Goal: Information Seeking & Learning: Learn about a topic

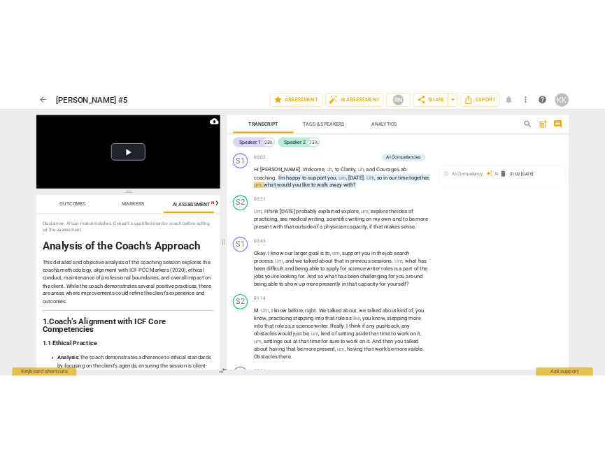
scroll to position [813, 0]
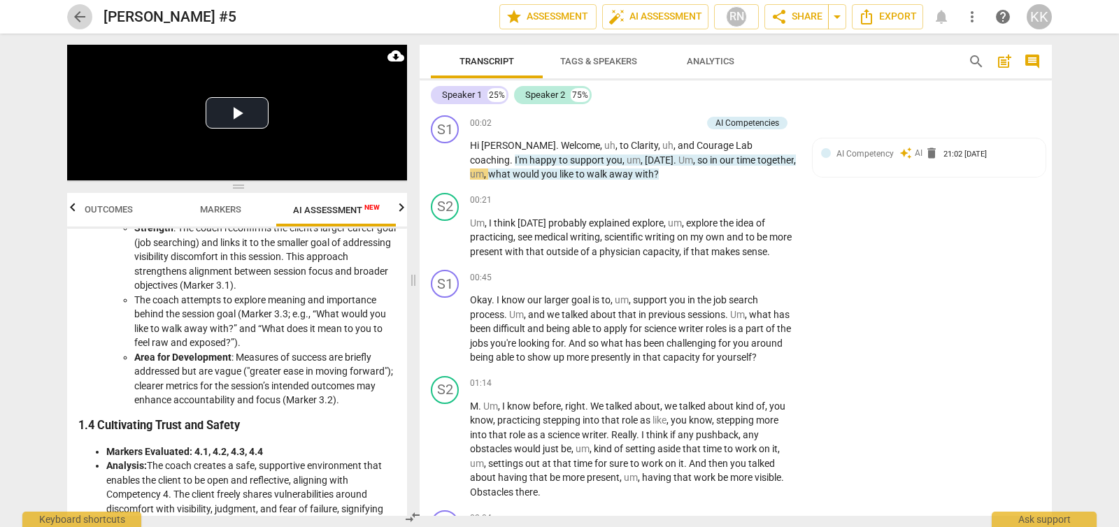
click at [73, 14] on span "arrow_back" at bounding box center [79, 16] width 17 height 17
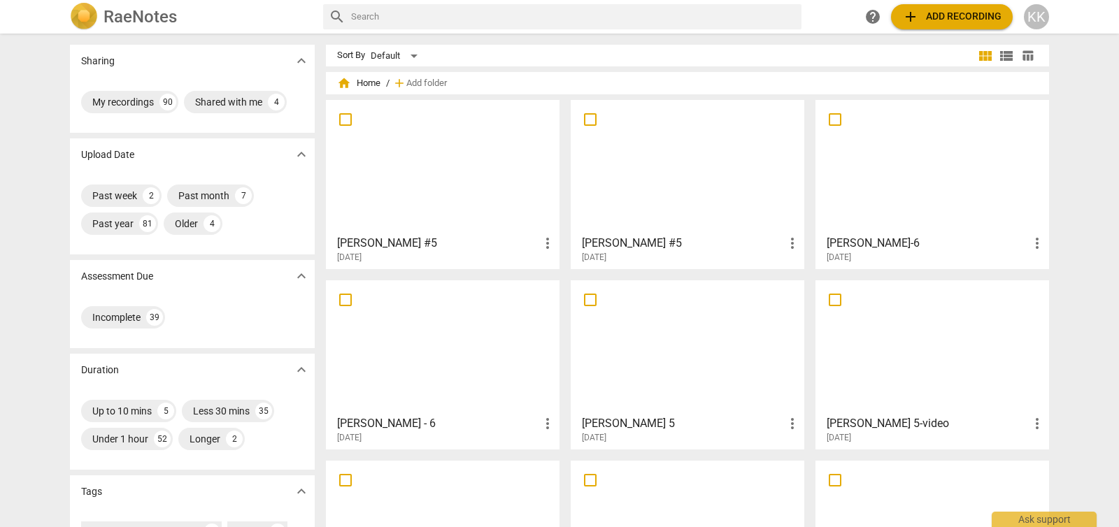
click at [457, 171] on div at bounding box center [443, 167] width 224 height 124
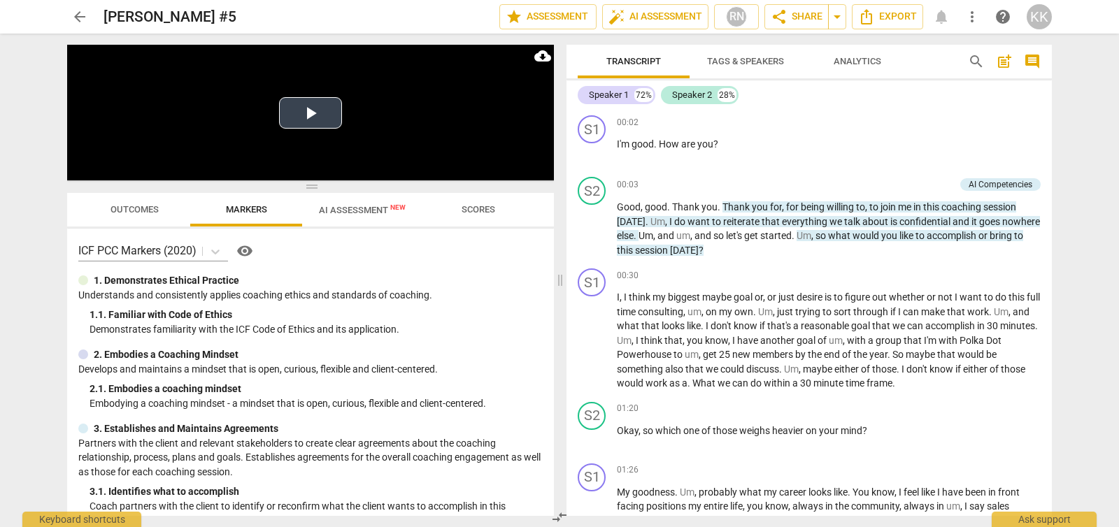
click at [314, 113] on button "Play Video" at bounding box center [310, 112] width 63 height 31
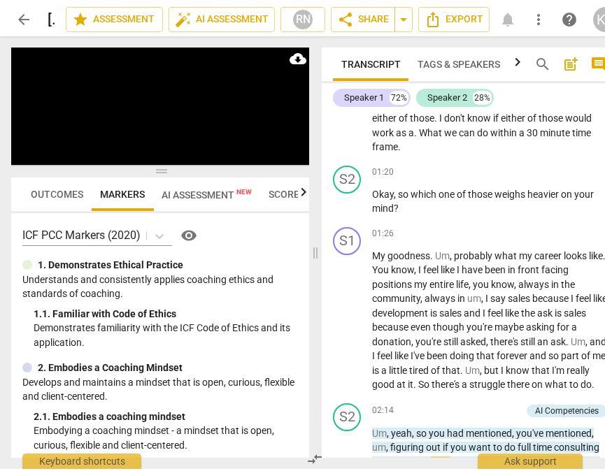
scroll to position [712, 0]
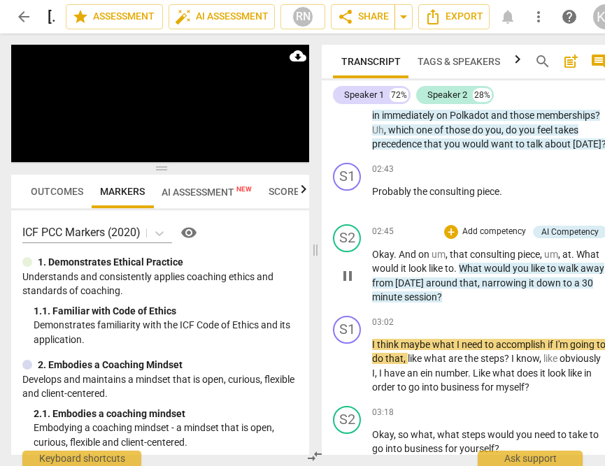
click at [464, 274] on span "What" at bounding box center [471, 268] width 25 height 11
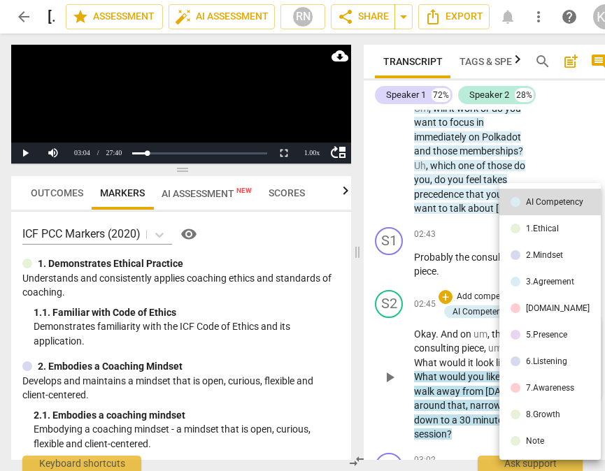
scroll to position [0, 8]
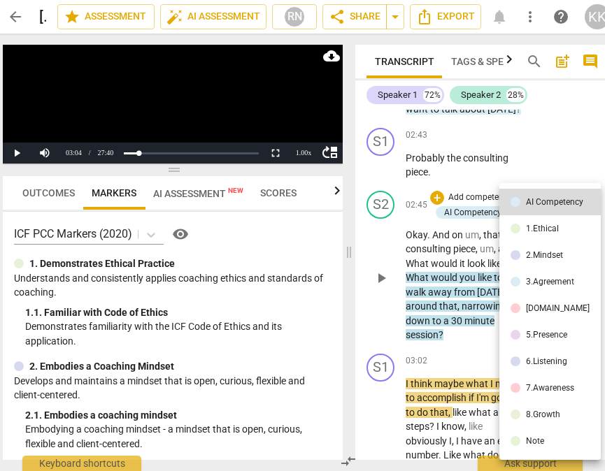
click at [445, 293] on div at bounding box center [302, 235] width 605 height 471
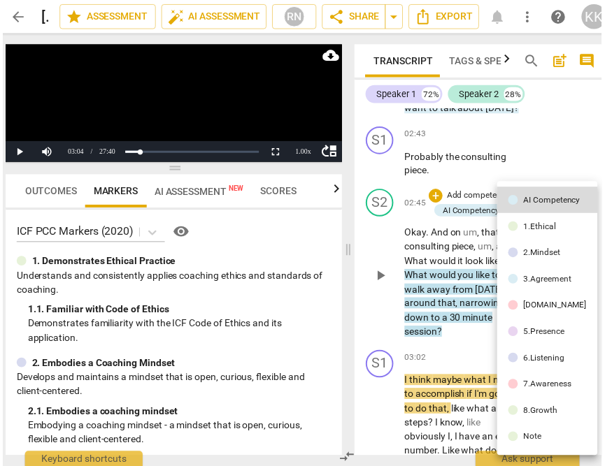
scroll to position [1348, 0]
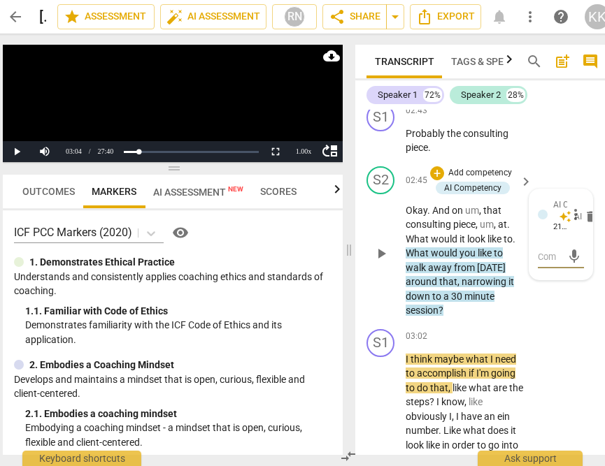
drag, startPoint x: 410, startPoint y: 254, endPoint x: 403, endPoint y: 252, distance: 7.1
click at [410, 216] on span "Okay" at bounding box center [417, 210] width 22 height 11
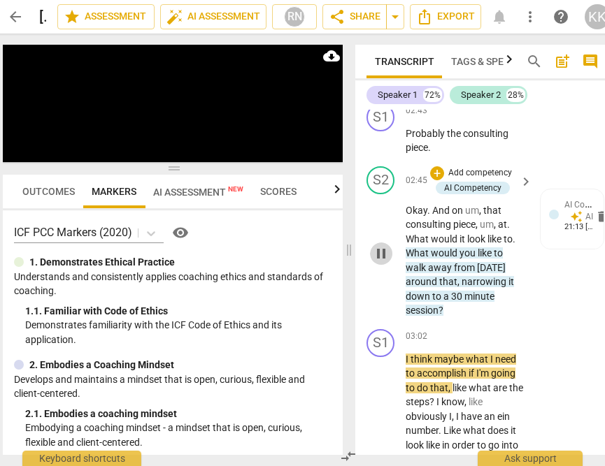
click at [384, 262] on span "pause" at bounding box center [381, 253] width 17 height 17
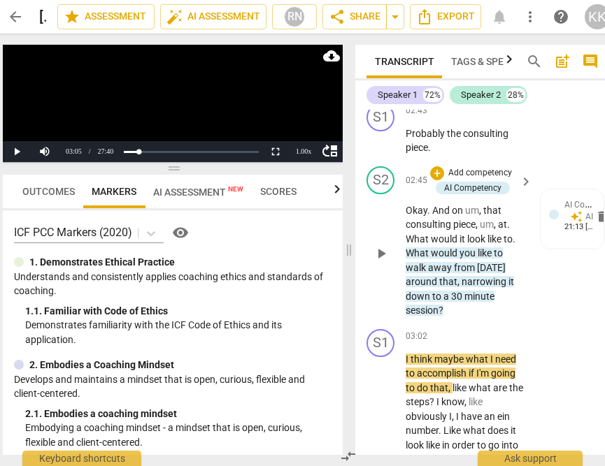
click at [384, 262] on span "play_arrow" at bounding box center [381, 253] width 17 height 17
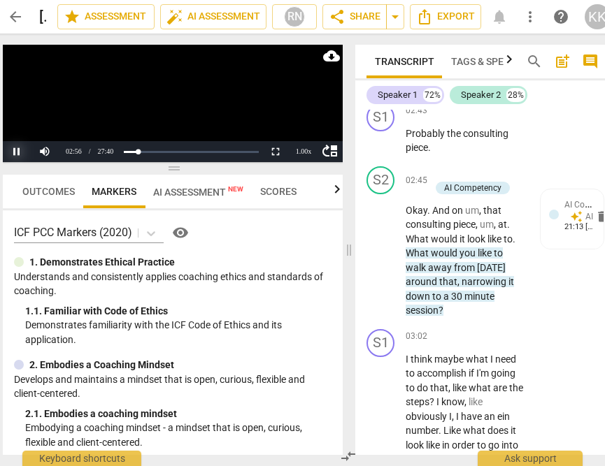
click at [20, 153] on button "Pause" at bounding box center [17, 151] width 28 height 21
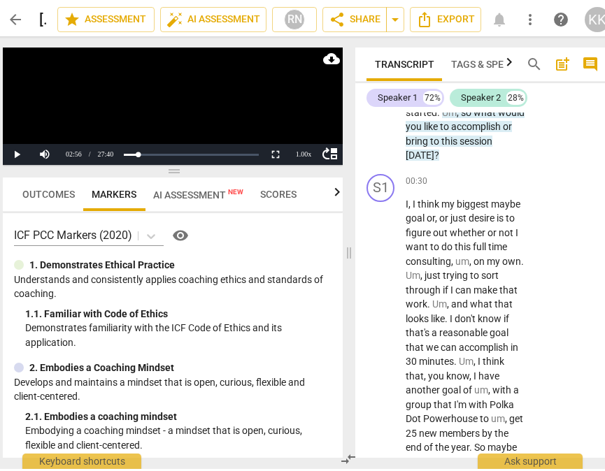
scroll to position [0, 0]
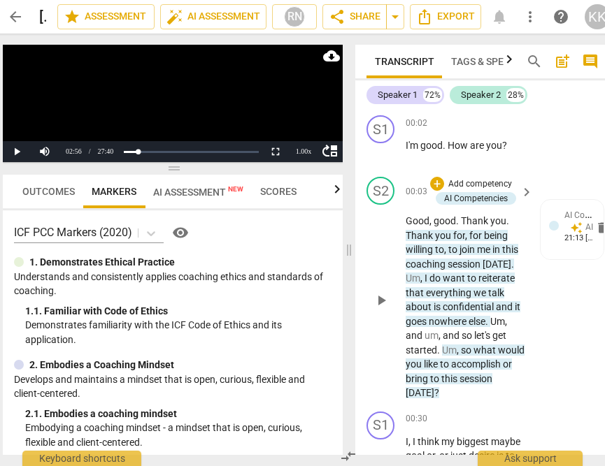
click at [447, 350] on span "Um" at bounding box center [449, 350] width 15 height 11
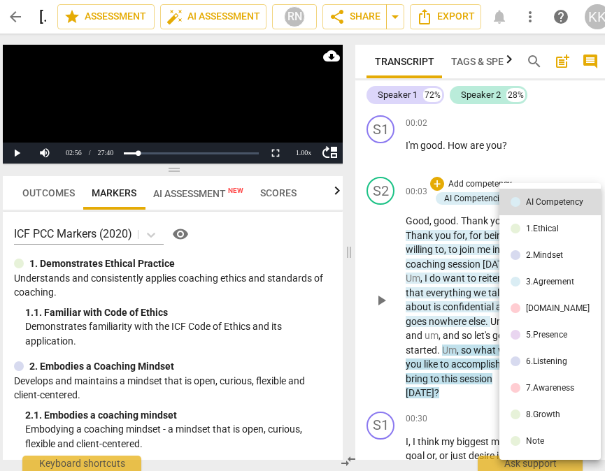
click at [449, 349] on div at bounding box center [302, 235] width 605 height 471
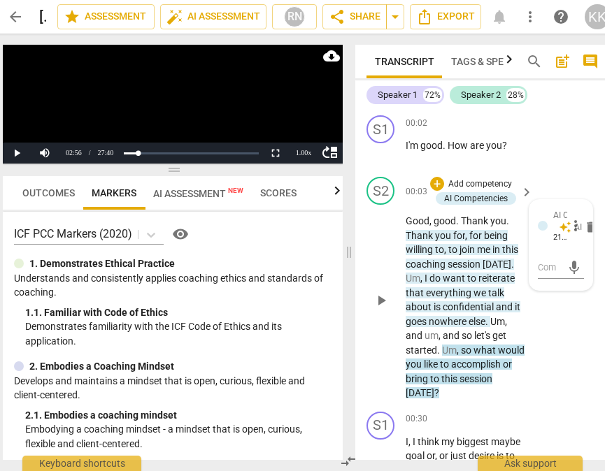
click at [449, 349] on div at bounding box center [302, 235] width 605 height 471
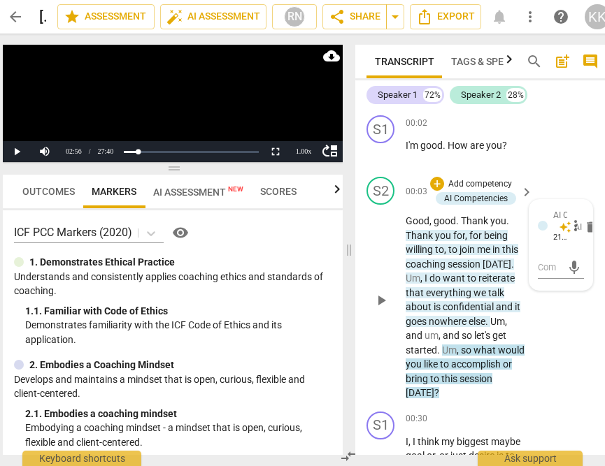
click at [449, 349] on span "Um" at bounding box center [449, 350] width 15 height 11
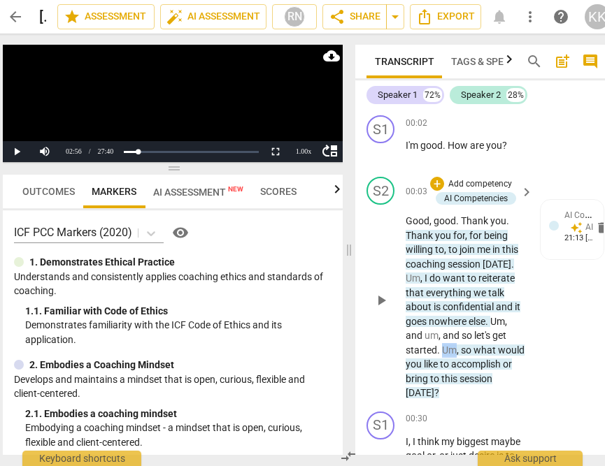
click at [449, 348] on span "Um" at bounding box center [449, 350] width 15 height 11
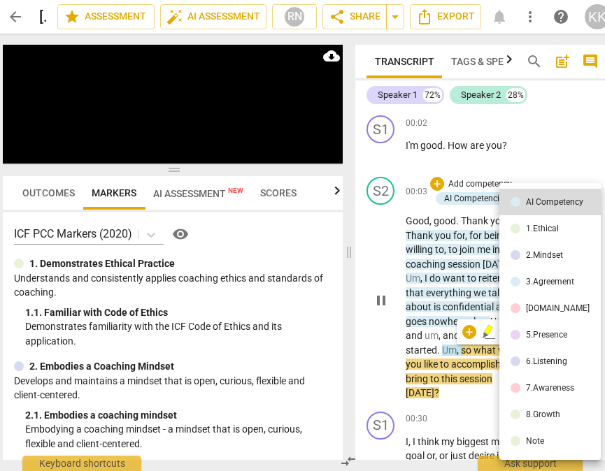
click at [84, 113] on div at bounding box center [302, 235] width 605 height 471
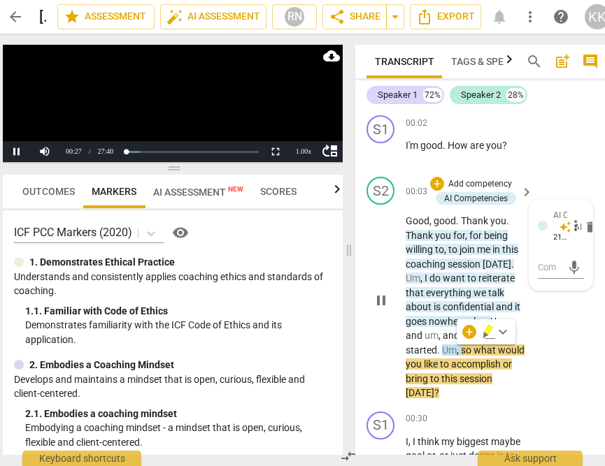
click at [446, 350] on span "Um" at bounding box center [449, 350] width 15 height 11
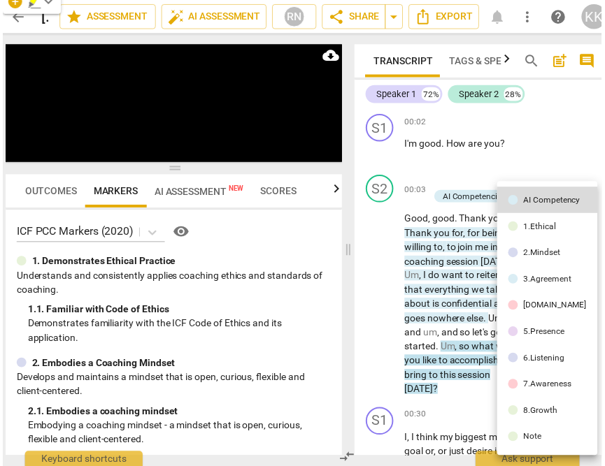
scroll to position [383, 0]
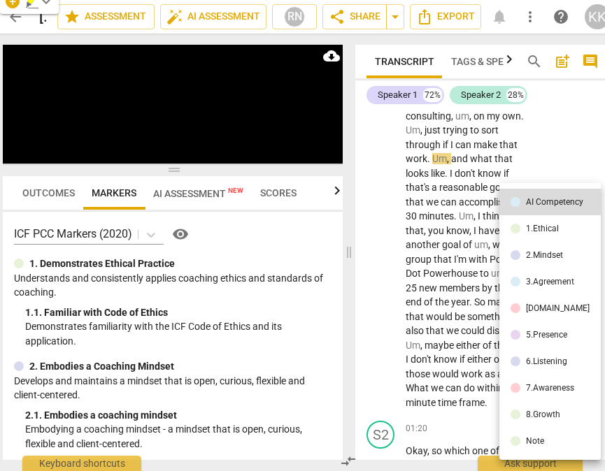
click at [458, 266] on div at bounding box center [302, 235] width 605 height 471
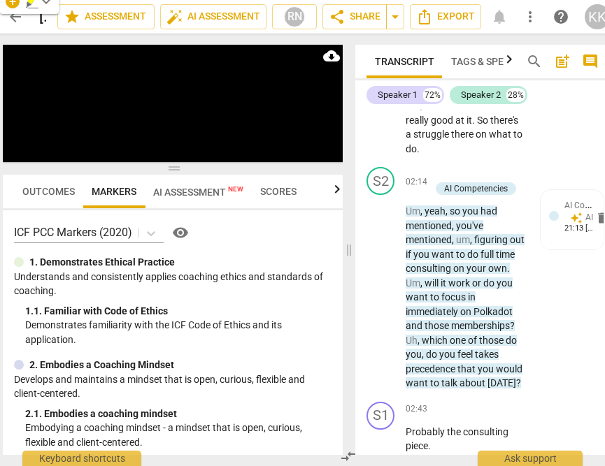
scroll to position [1058, 0]
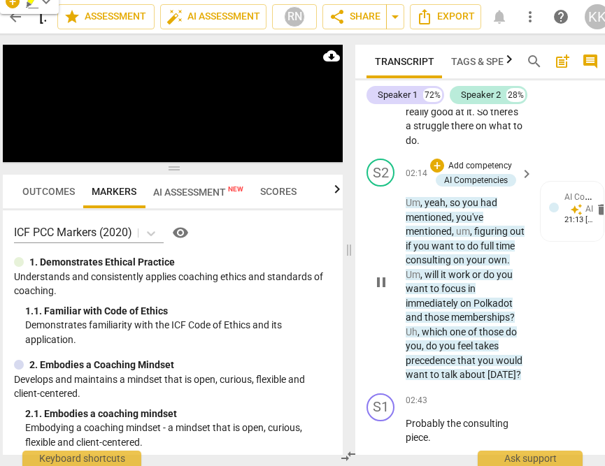
click at [387, 291] on span "pause" at bounding box center [381, 282] width 17 height 17
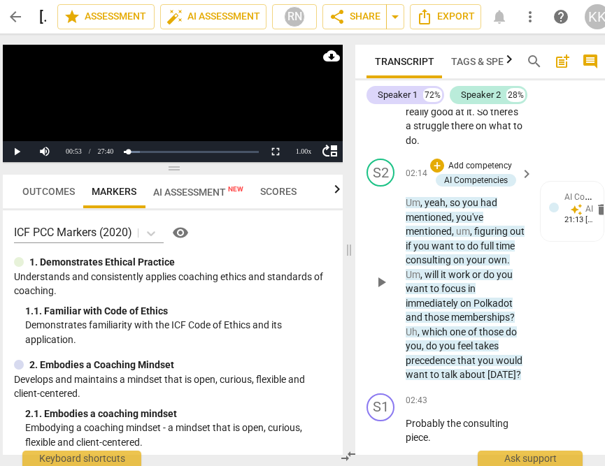
click at [387, 291] on span "play_arrow" at bounding box center [381, 282] width 17 height 17
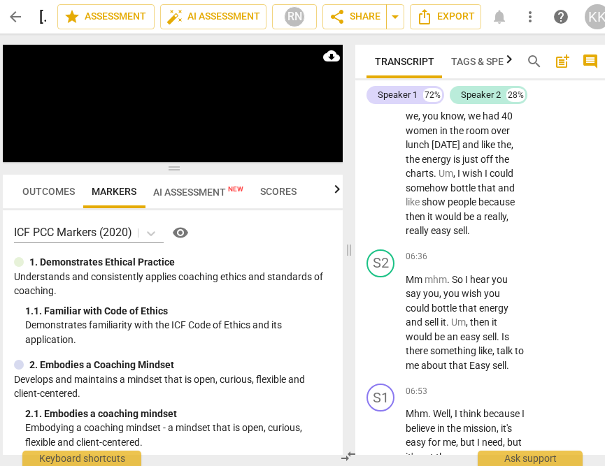
scroll to position [3117, 0]
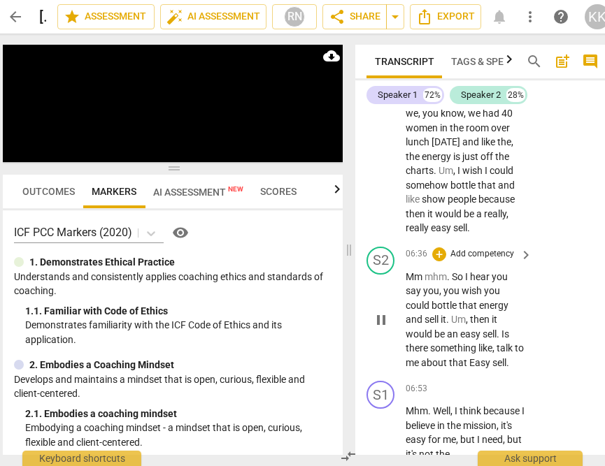
click at [376, 366] on div "play_arrow pause" at bounding box center [388, 321] width 36 height 92
click at [383, 329] on span "pause" at bounding box center [381, 320] width 17 height 17
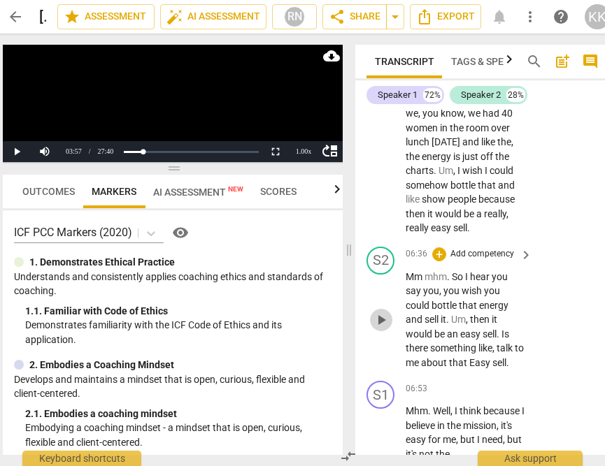
click at [383, 329] on span "play_arrow" at bounding box center [381, 320] width 17 height 17
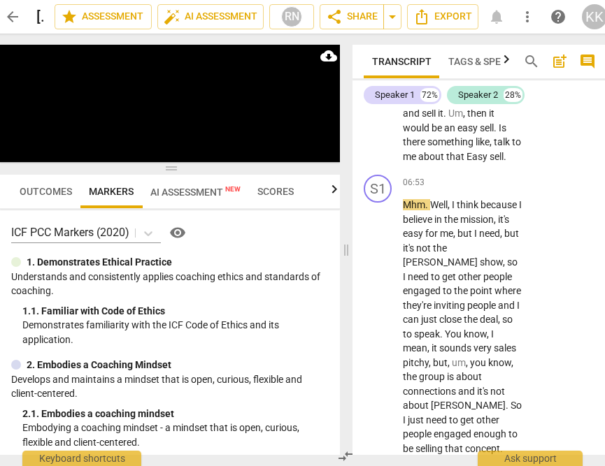
scroll to position [3313, 0]
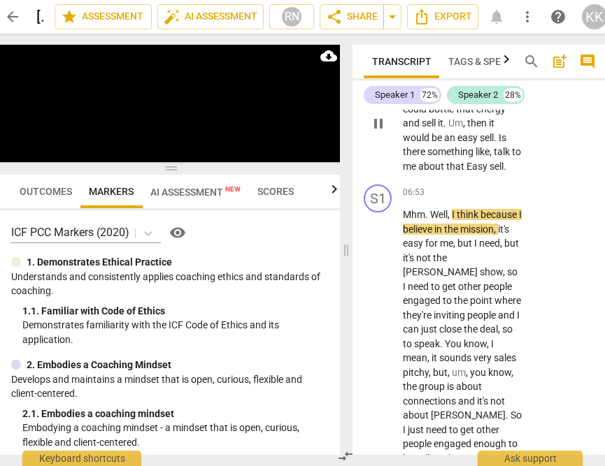
click at [501, 143] on span "Is" at bounding box center [503, 137] width 8 height 11
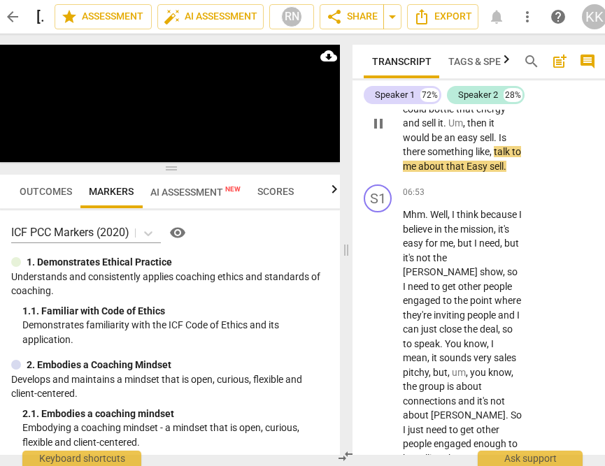
click at [506, 143] on span "Is" at bounding box center [503, 137] width 8 height 11
click at [505, 143] on span "Is" at bounding box center [503, 137] width 8 height 11
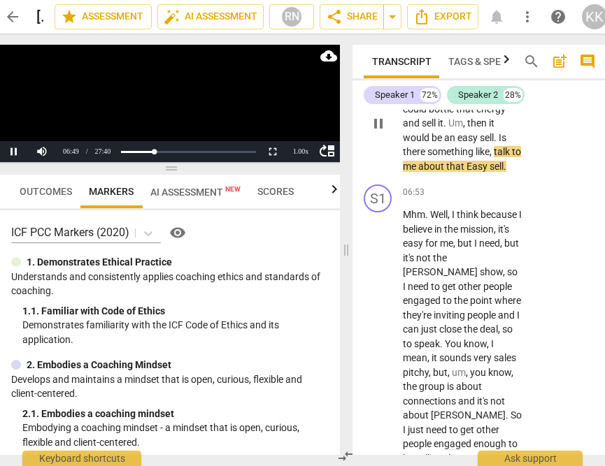
click at [483, 143] on span "sell" at bounding box center [487, 137] width 14 height 11
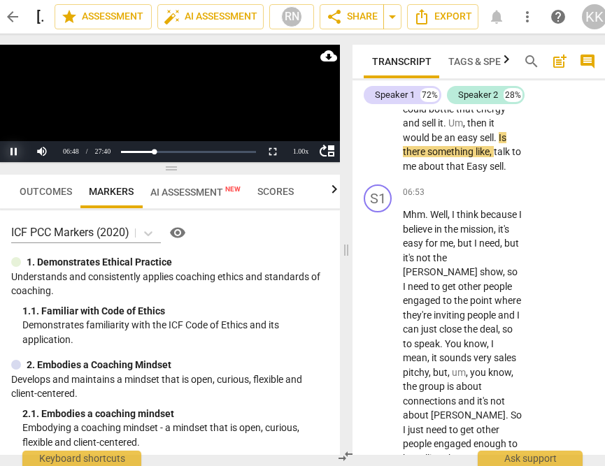
click at [4, 147] on button "Pause" at bounding box center [14, 151] width 28 height 21
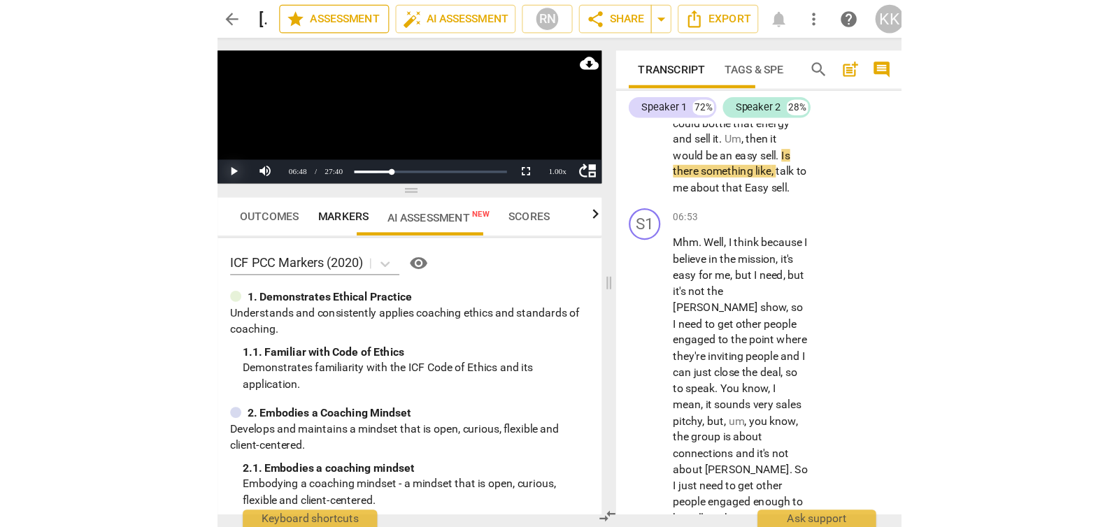
scroll to position [2164, 0]
